Goal: Transaction & Acquisition: Purchase product/service

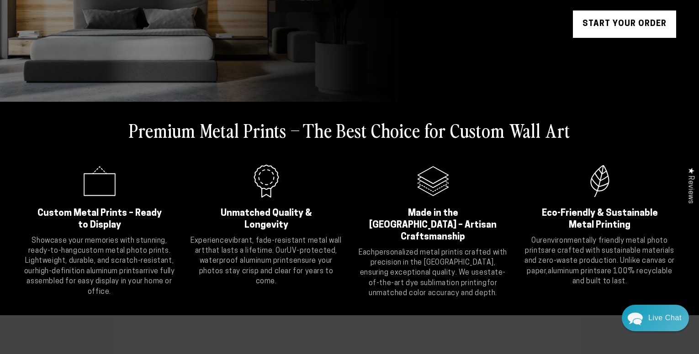
scroll to position [213, 0]
click at [615, 15] on link "START YOUR Order" at bounding box center [624, 24] width 103 height 27
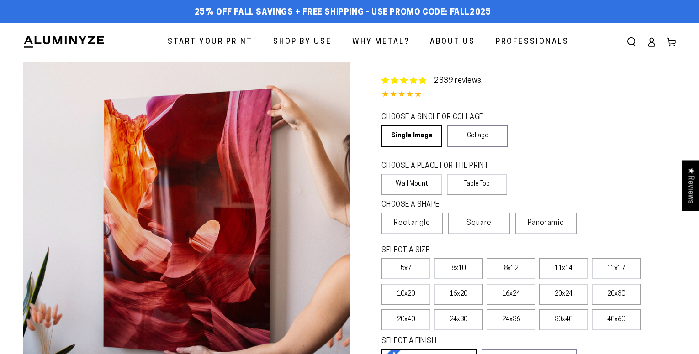
select select "**********"
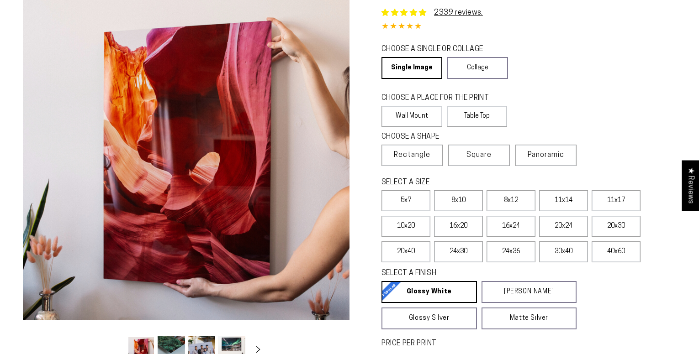
scroll to position [69, 0]
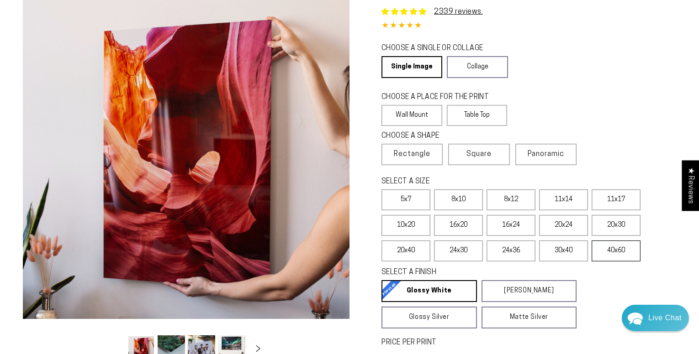
click at [615, 247] on label "40x60" at bounding box center [615, 251] width 49 height 21
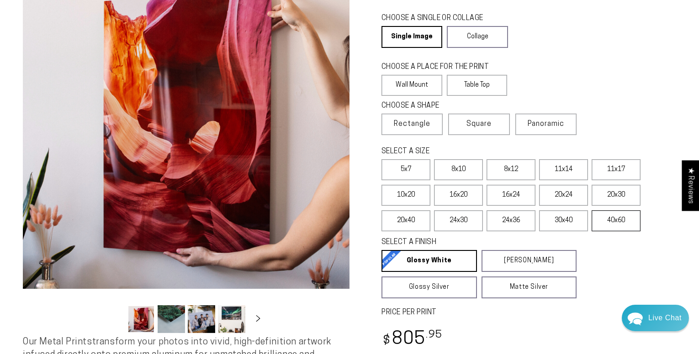
scroll to position [98, 0]
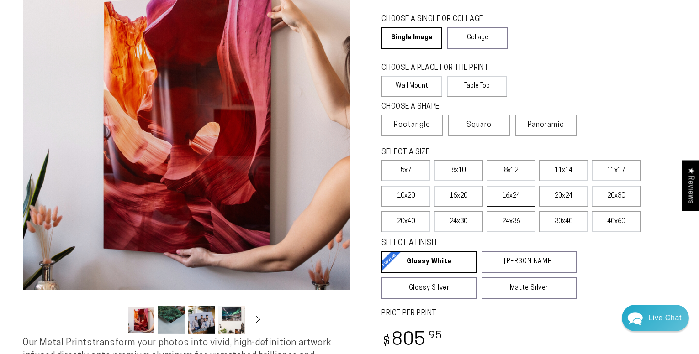
click at [512, 193] on label "16x24" at bounding box center [510, 196] width 49 height 21
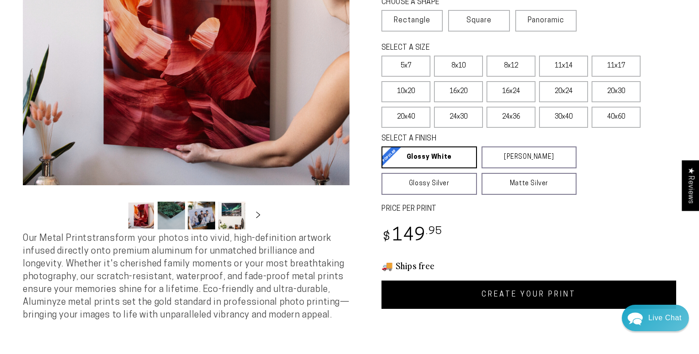
scroll to position [209, 0]
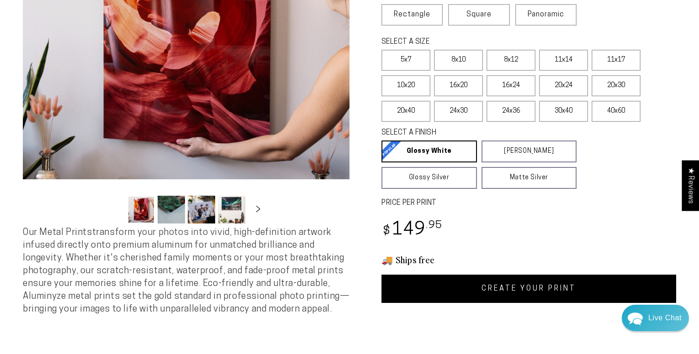
click at [539, 290] on link "CREATE YOUR PRINT" at bounding box center [528, 289] width 295 height 28
